Goal: Contribute content: Contribute content

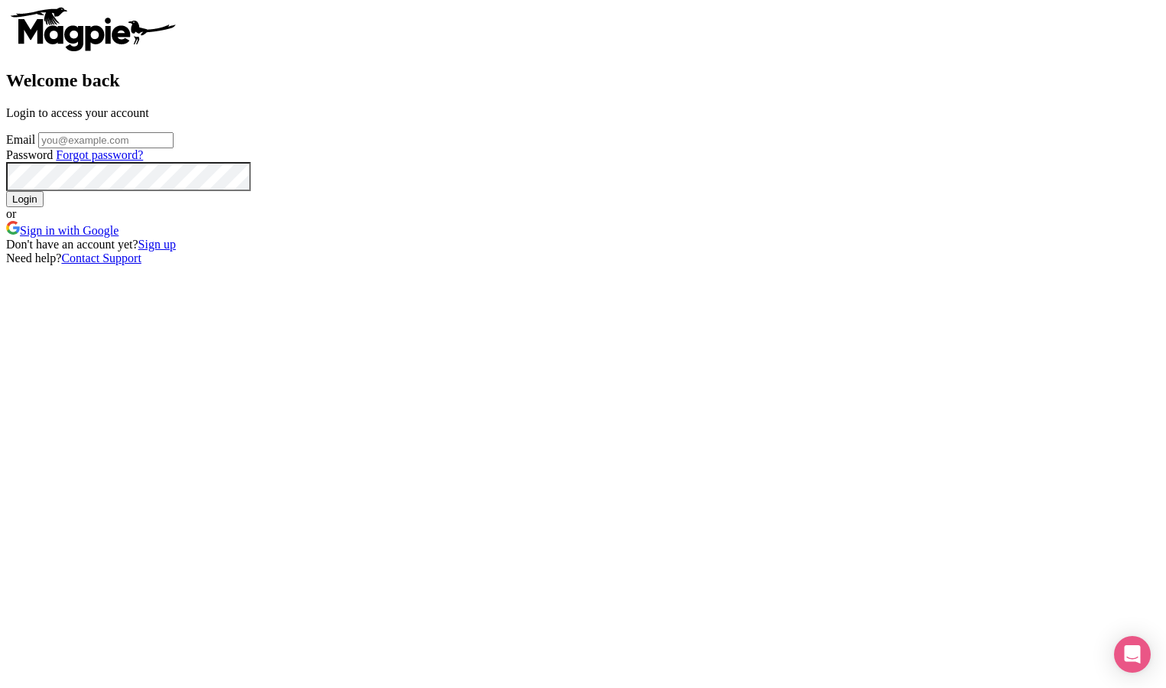
click at [173, 148] on input "Email" at bounding box center [105, 140] width 135 height 16
type input "connor@seesight-tours.com"
click at [44, 207] on input "Login" at bounding box center [24, 199] width 37 height 16
type input "Logging in..."
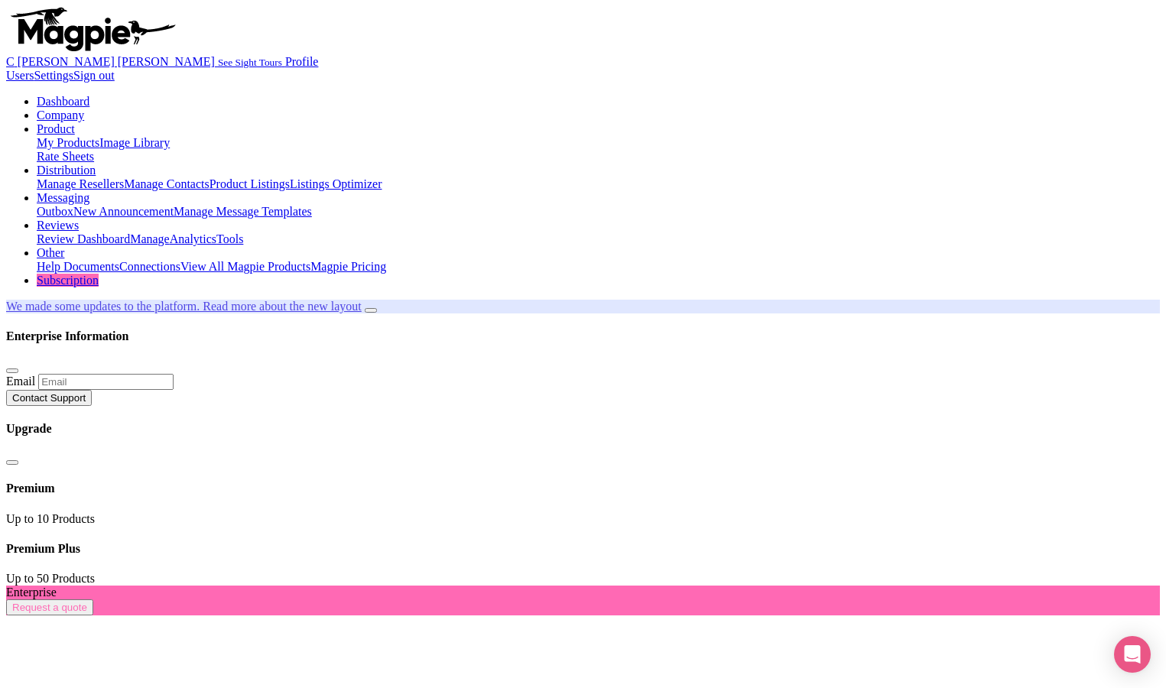
click at [37, 122] on icon at bounding box center [37, 128] width 0 height 13
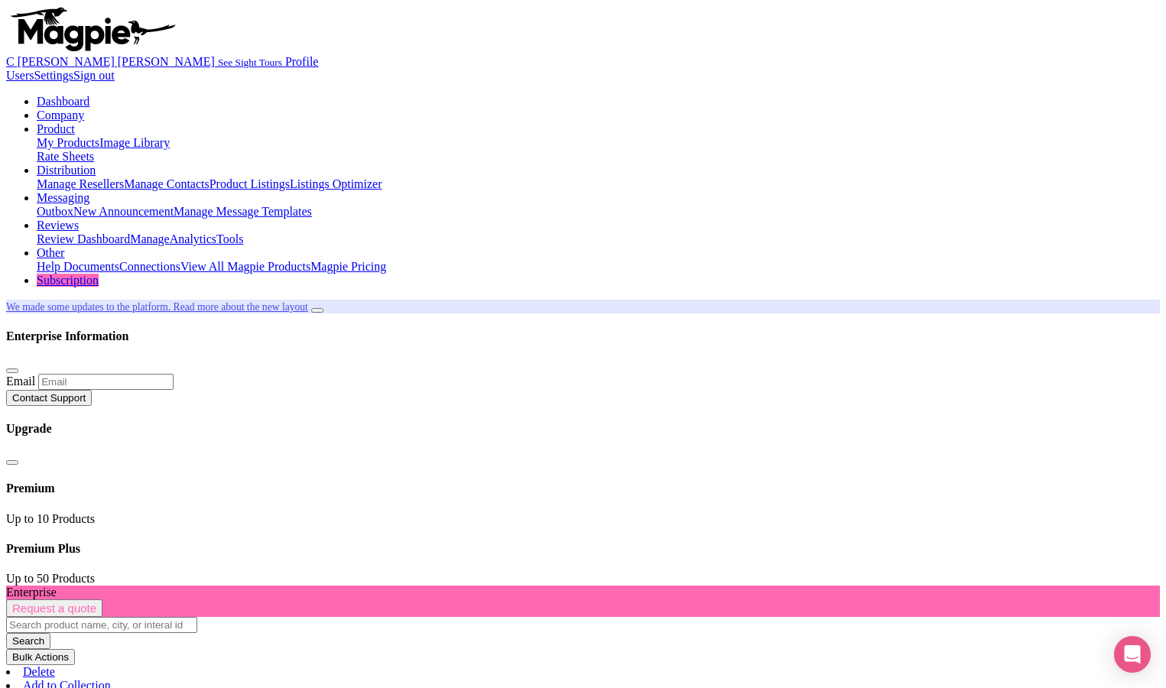
click at [197, 617] on input "search" at bounding box center [101, 625] width 191 height 16
type input "New York"
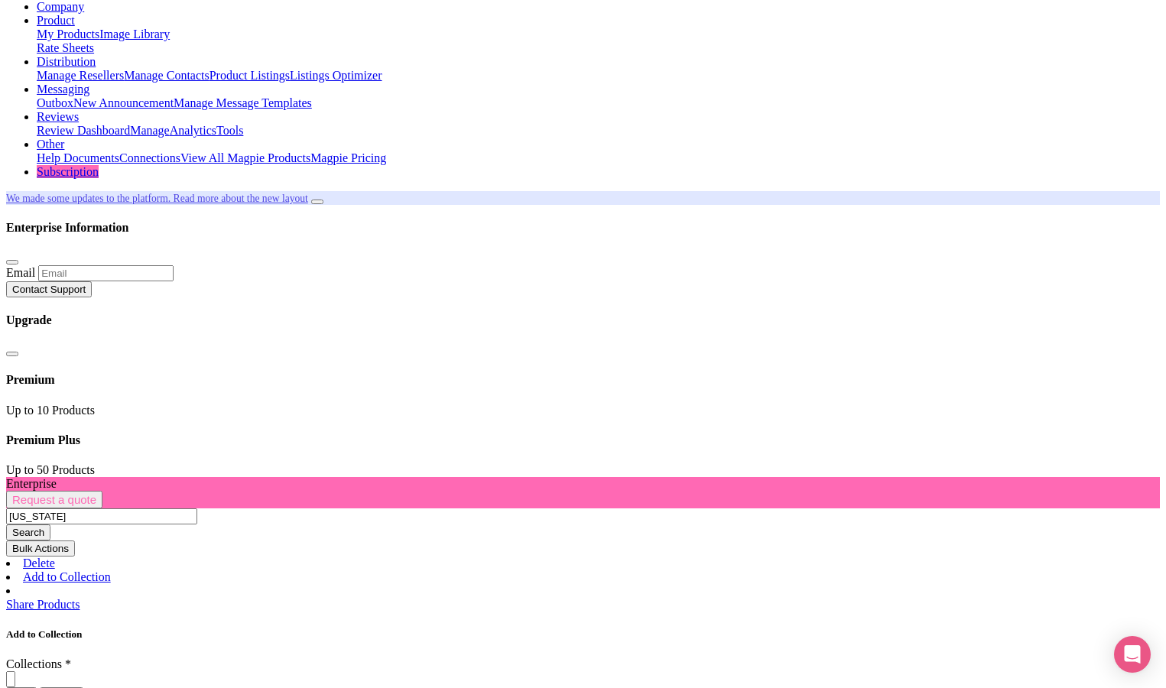
scroll to position [109, 0]
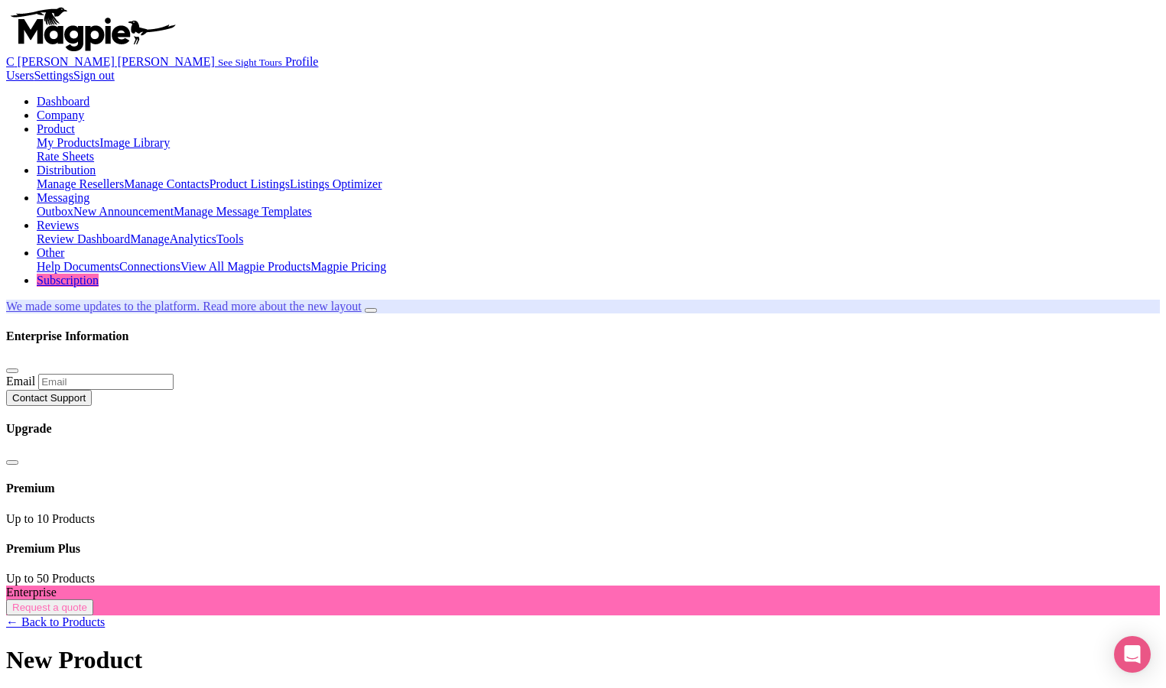
drag, startPoint x: 630, startPoint y: 333, endPoint x: 229, endPoint y: 308, distance: 402.0
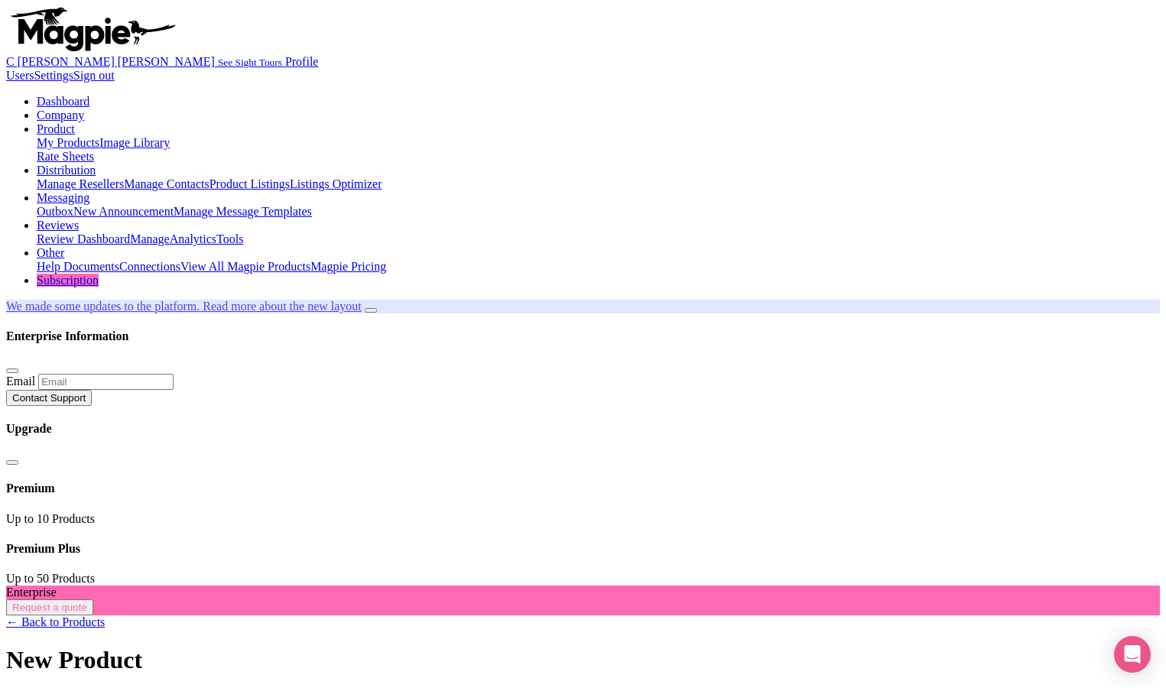
type input "[US_STATE] City Walking Tour With SUMMIT One Vanderbilt"
click at [771, 646] on div "New Product" at bounding box center [582, 660] width 1153 height 28
type input "NYWT"
